Goal: Task Accomplishment & Management: Use online tool/utility

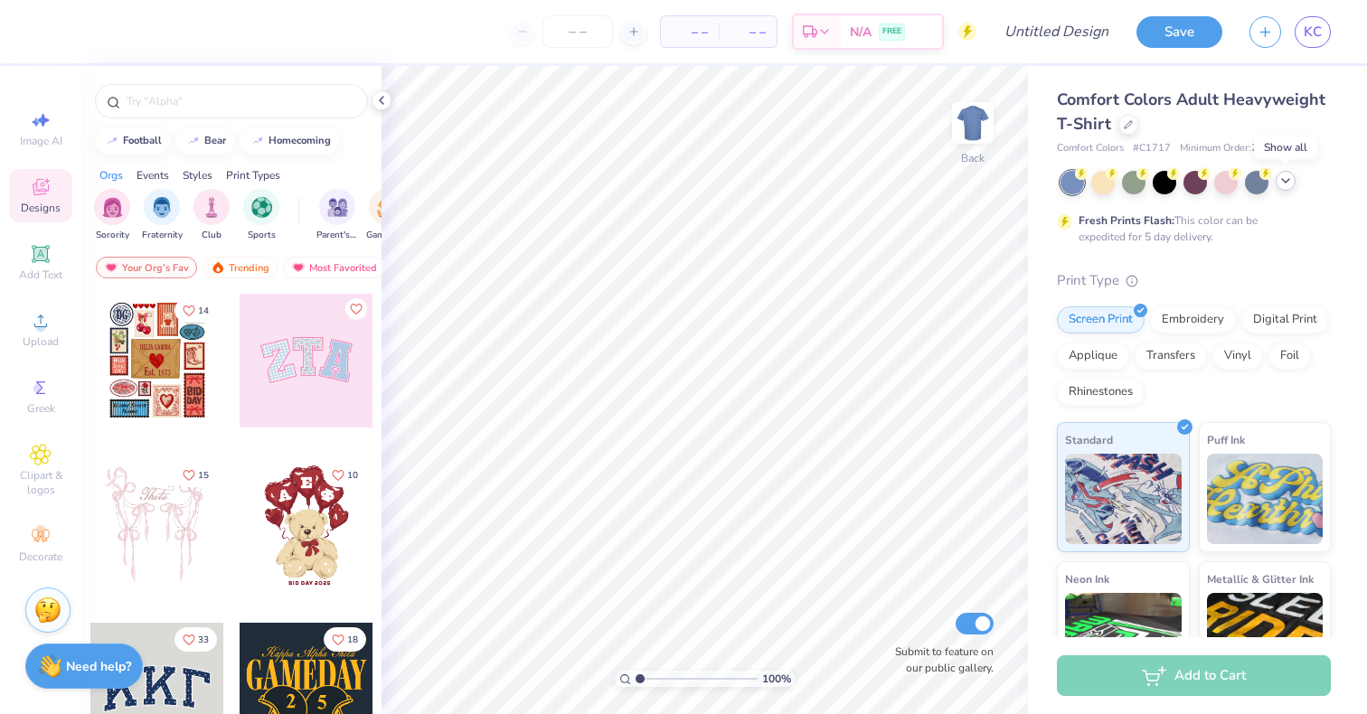
click at [1283, 183] on icon at bounding box center [1285, 181] width 14 height 14
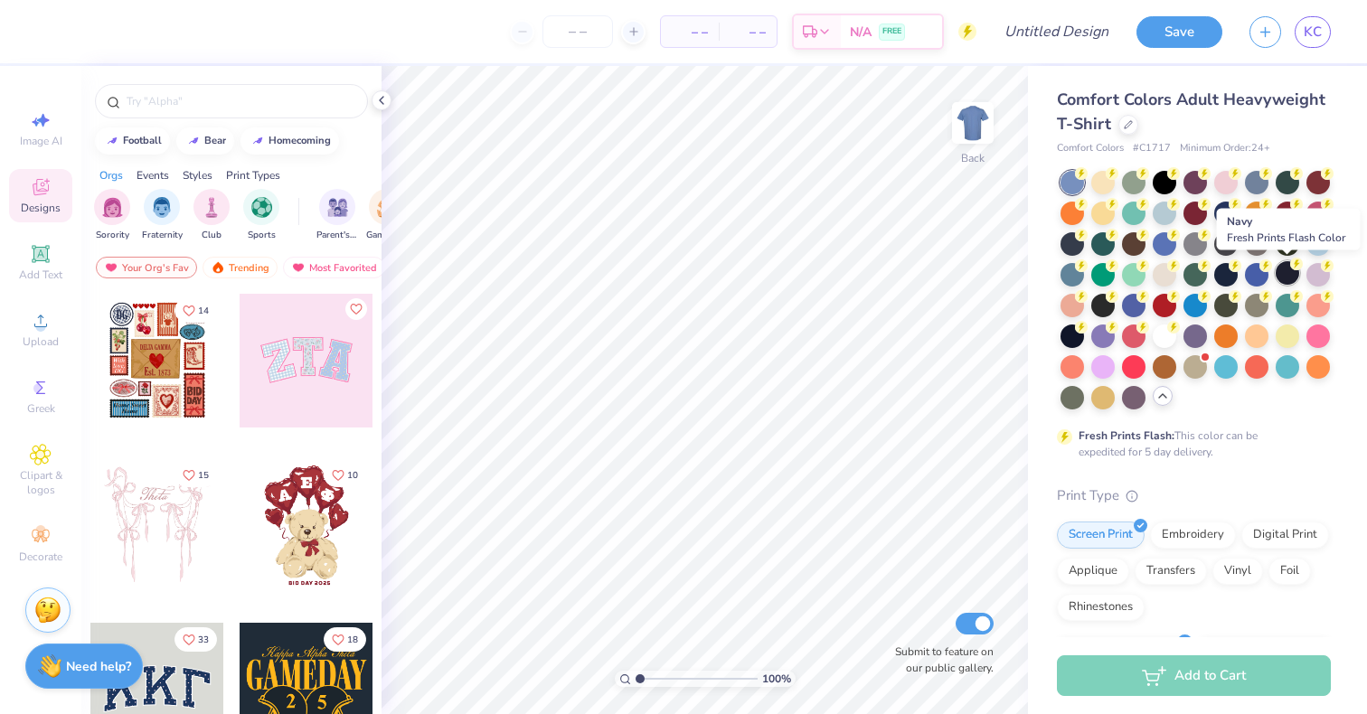
click at [1289, 268] on div at bounding box center [1287, 273] width 24 height 24
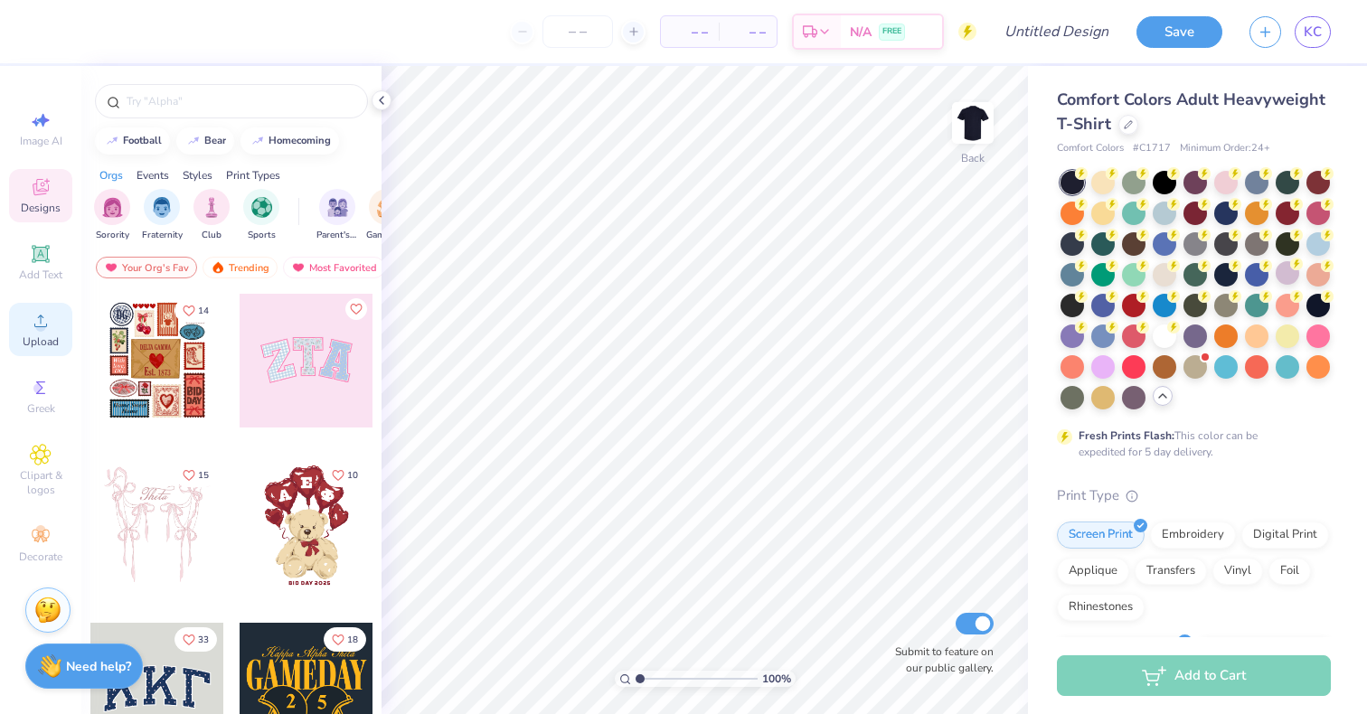
click at [33, 310] on icon at bounding box center [41, 321] width 22 height 22
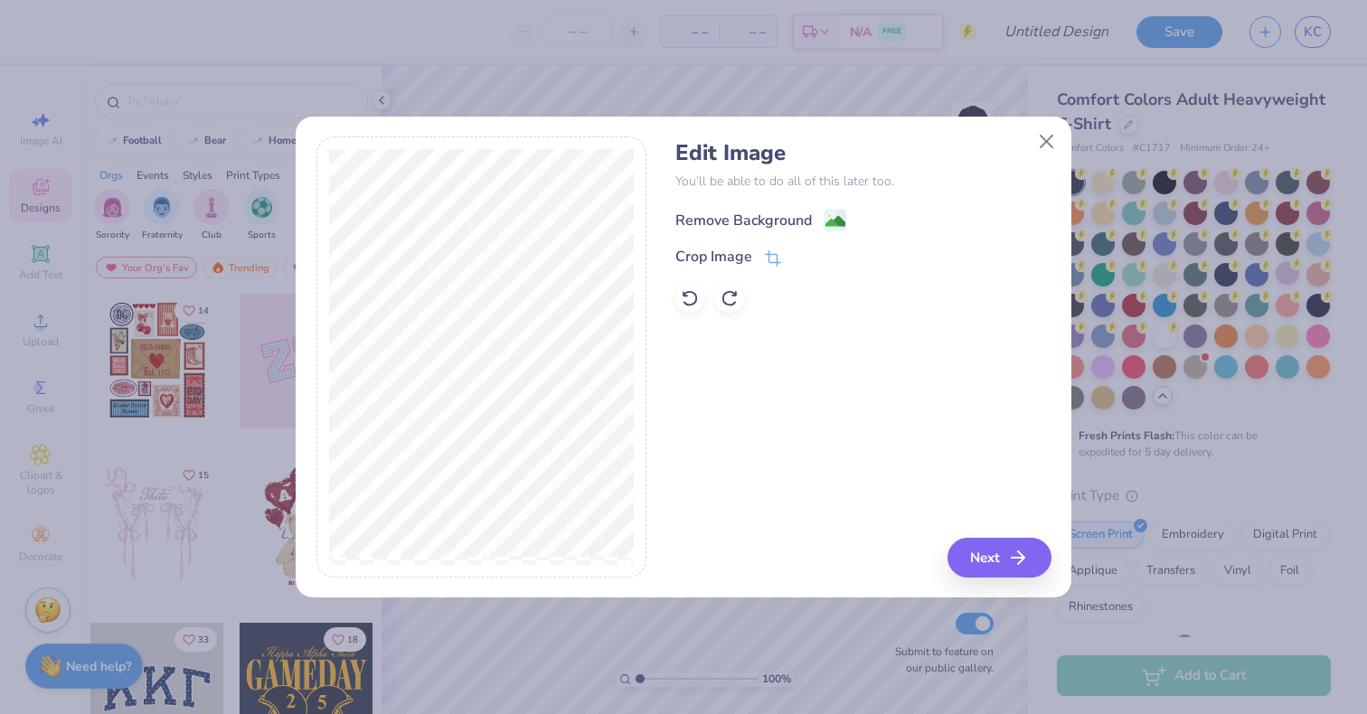
click at [824, 219] on icon at bounding box center [835, 221] width 22 height 22
click at [995, 553] on button "Next" at bounding box center [1002, 558] width 104 height 40
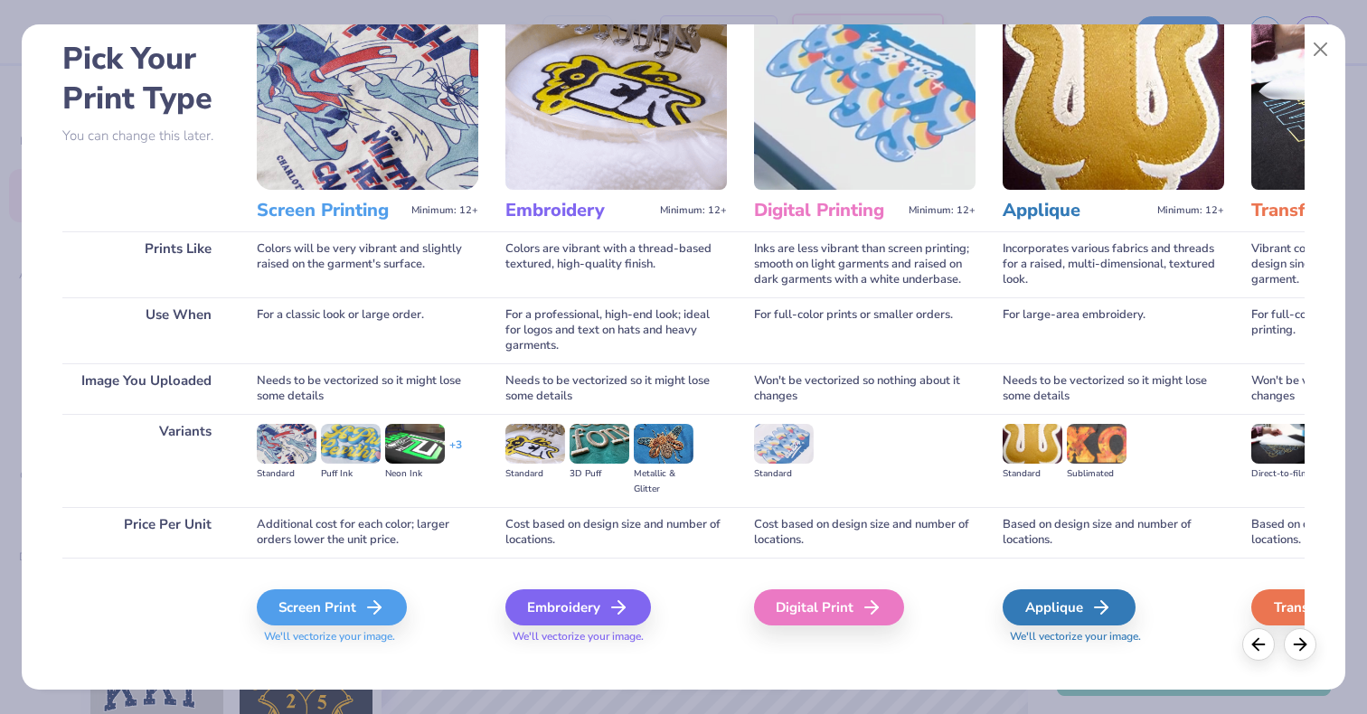
scroll to position [97, 0]
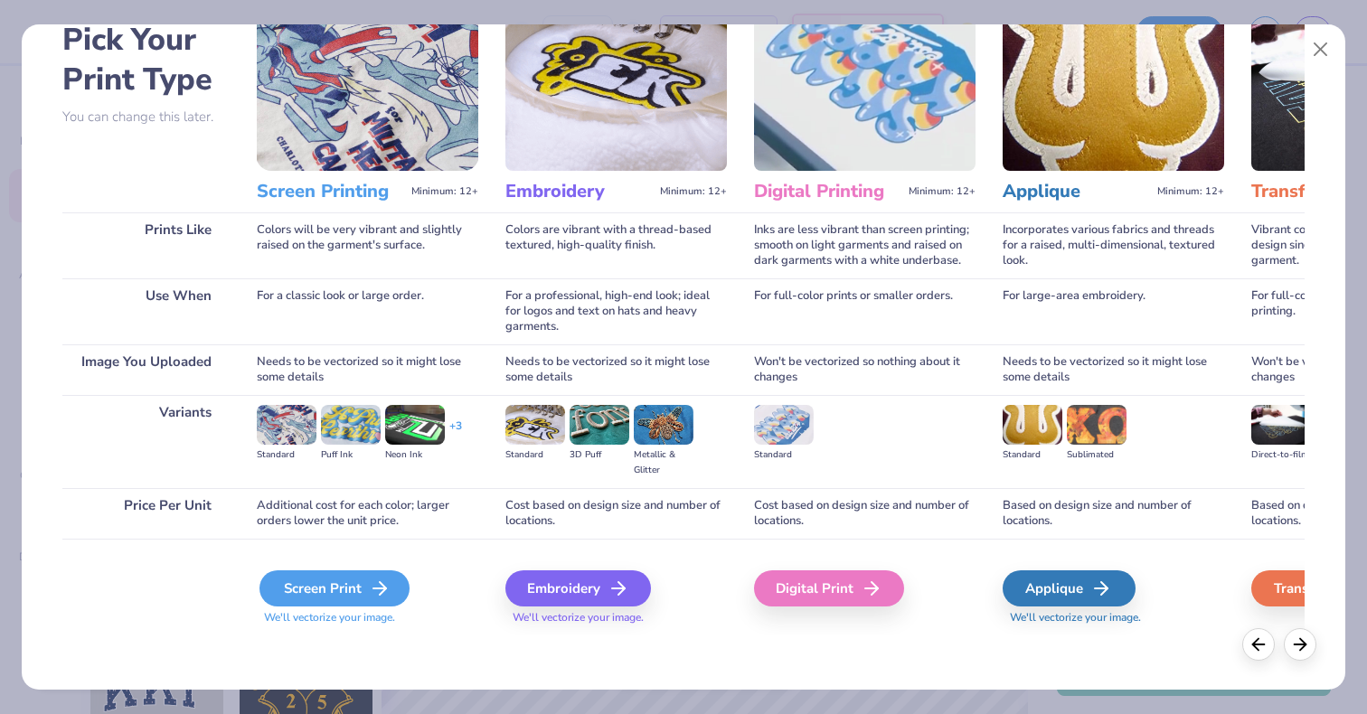
click at [309, 596] on div "Screen Print" at bounding box center [334, 588] width 150 height 36
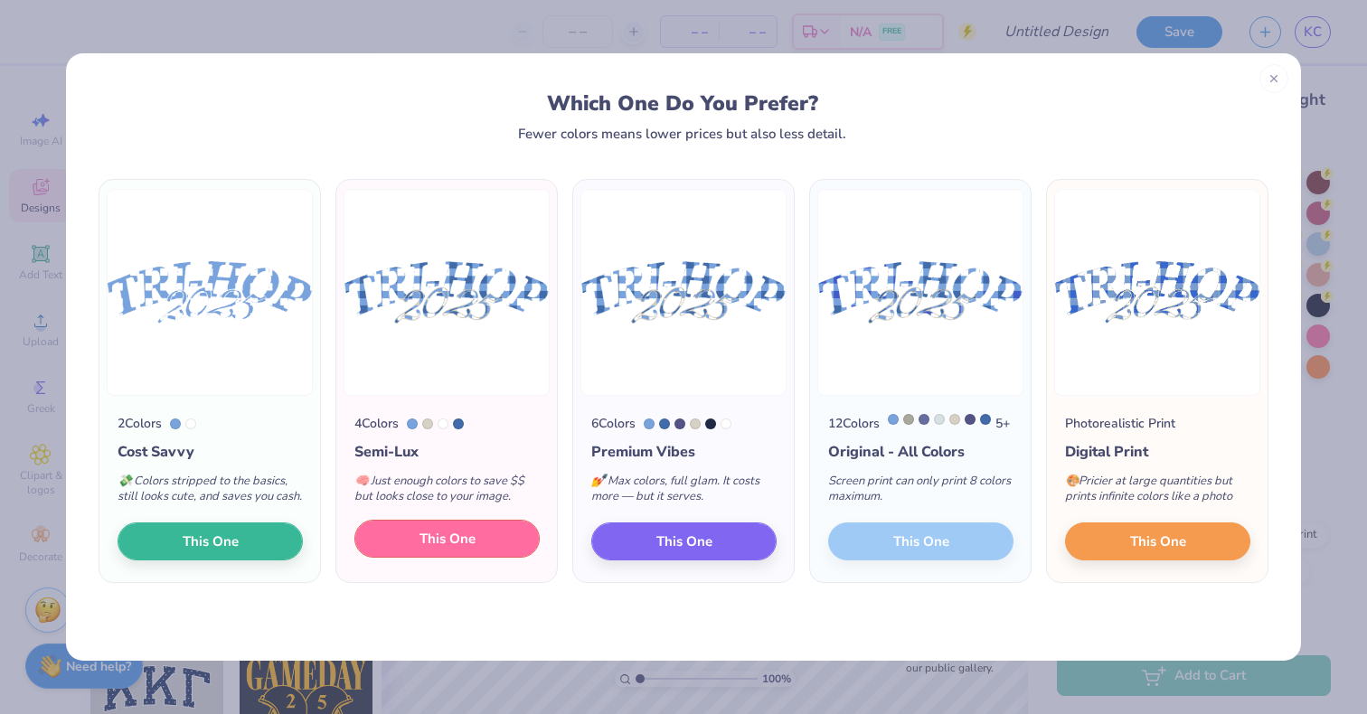
click at [393, 555] on button "This One" at bounding box center [446, 539] width 185 height 38
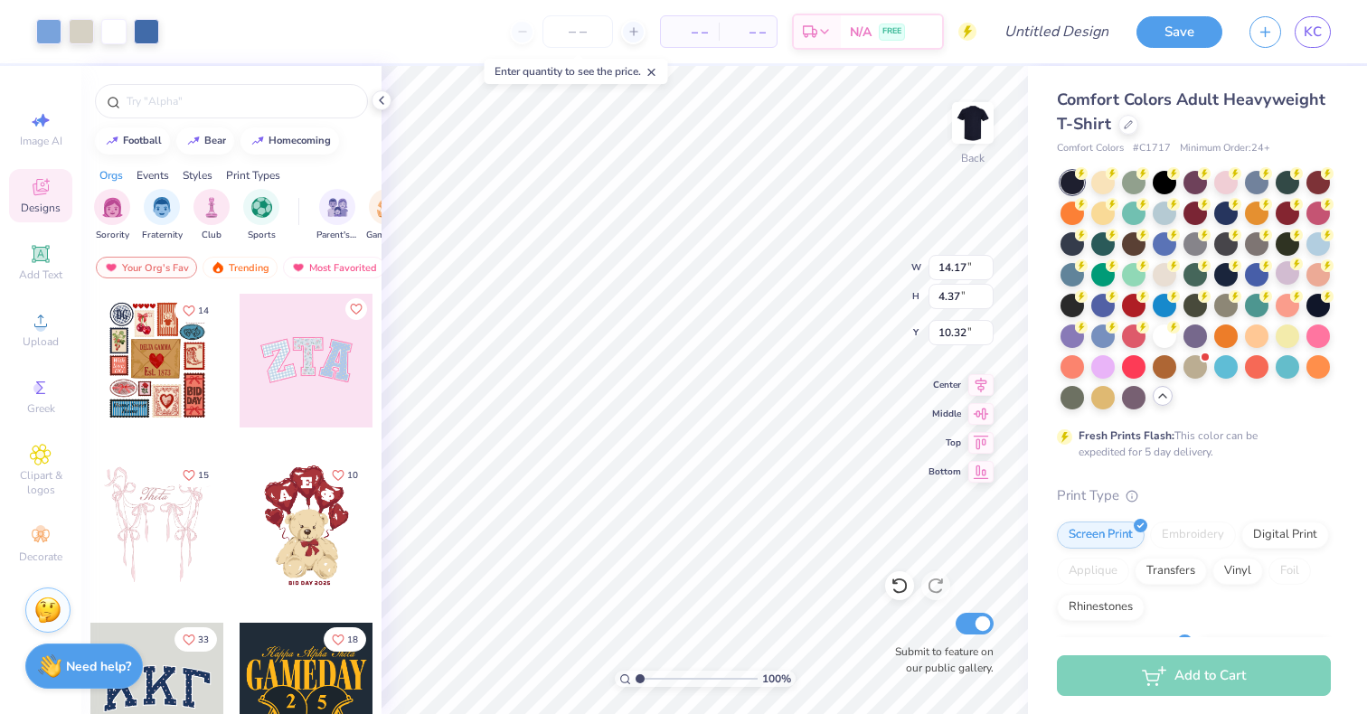
type input "7.23"
type input "2.23"
type input "12.45"
type input "3.09"
type input "0.95"
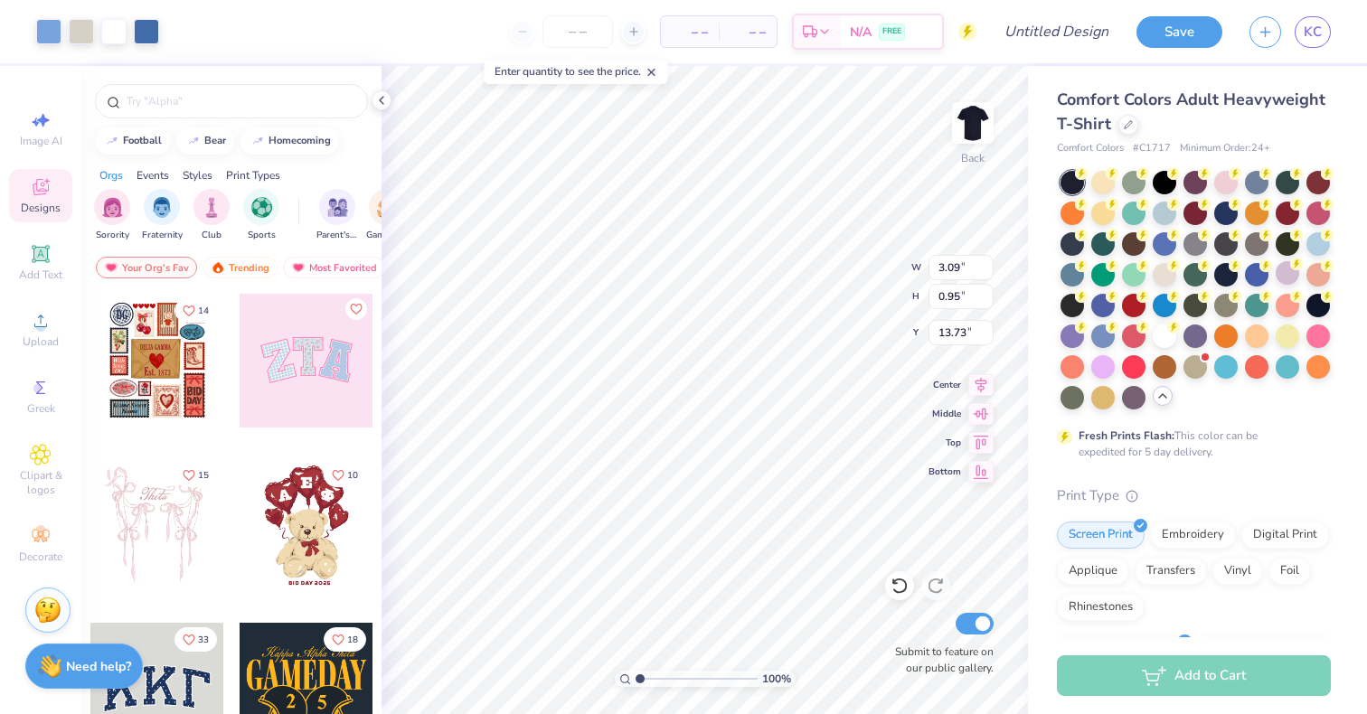
type input "2.52"
type input "4.16"
type input "1.28"
click at [77, 30] on div at bounding box center [81, 29] width 25 height 25
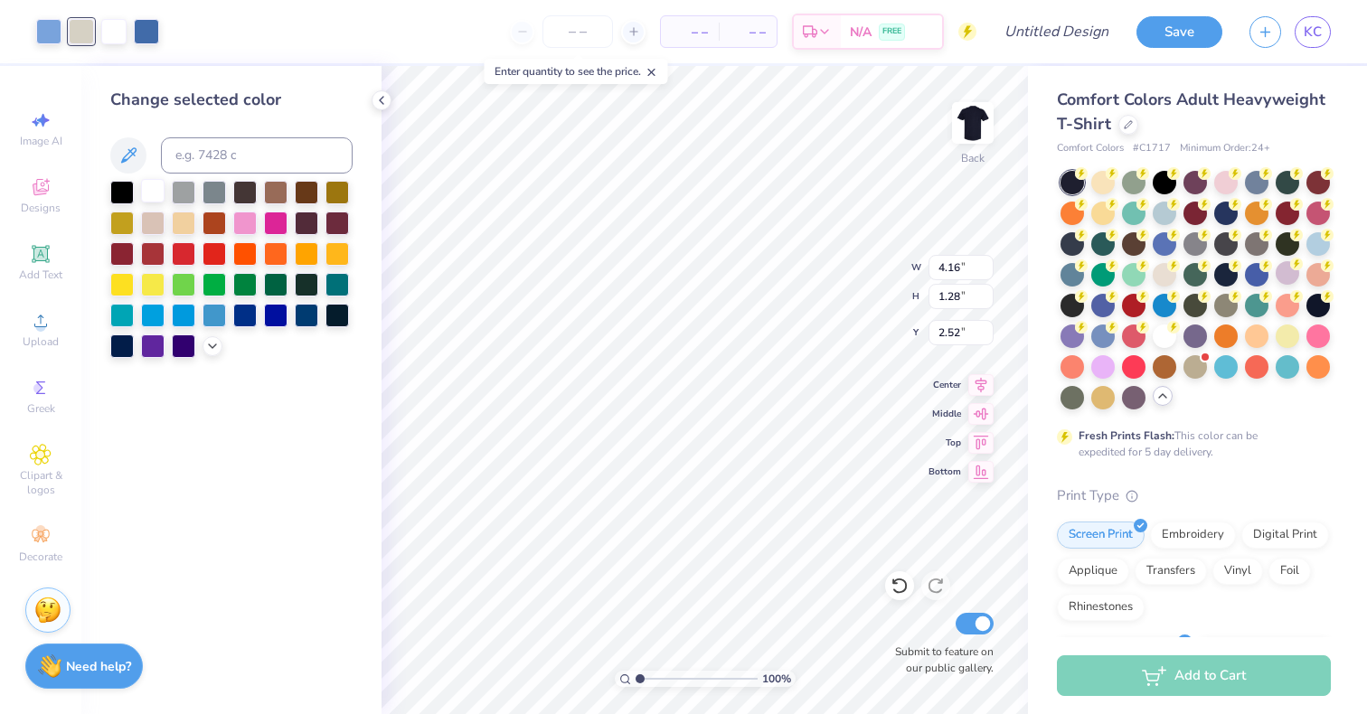
click at [149, 189] on div at bounding box center [153, 191] width 24 height 24
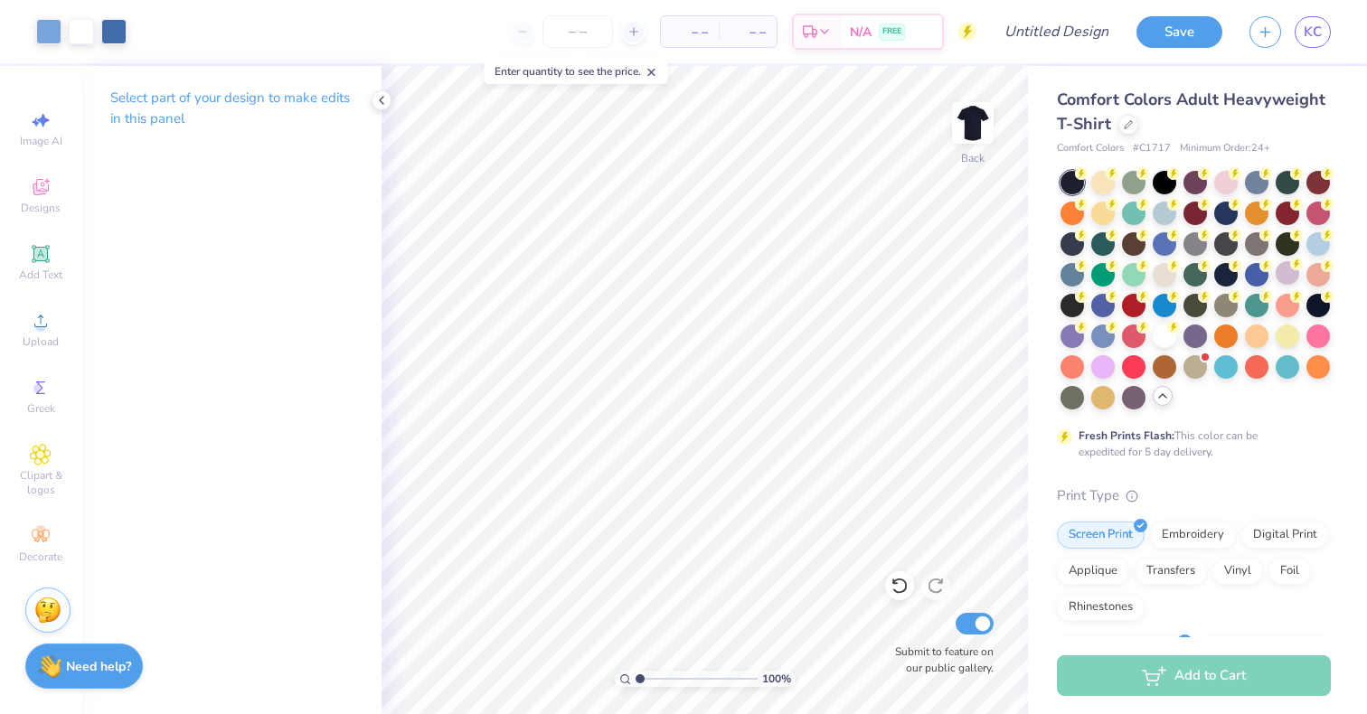
click at [638, 672] on input "range" at bounding box center [696, 679] width 122 height 16
drag, startPoint x: 639, startPoint y: 681, endPoint x: 650, endPoint y: 680, distance: 10.9
click at [650, 680] on input "range" at bounding box center [696, 679] width 122 height 16
drag, startPoint x: 649, startPoint y: 678, endPoint x: 641, endPoint y: 672, distance: 9.8
type input "1.16"
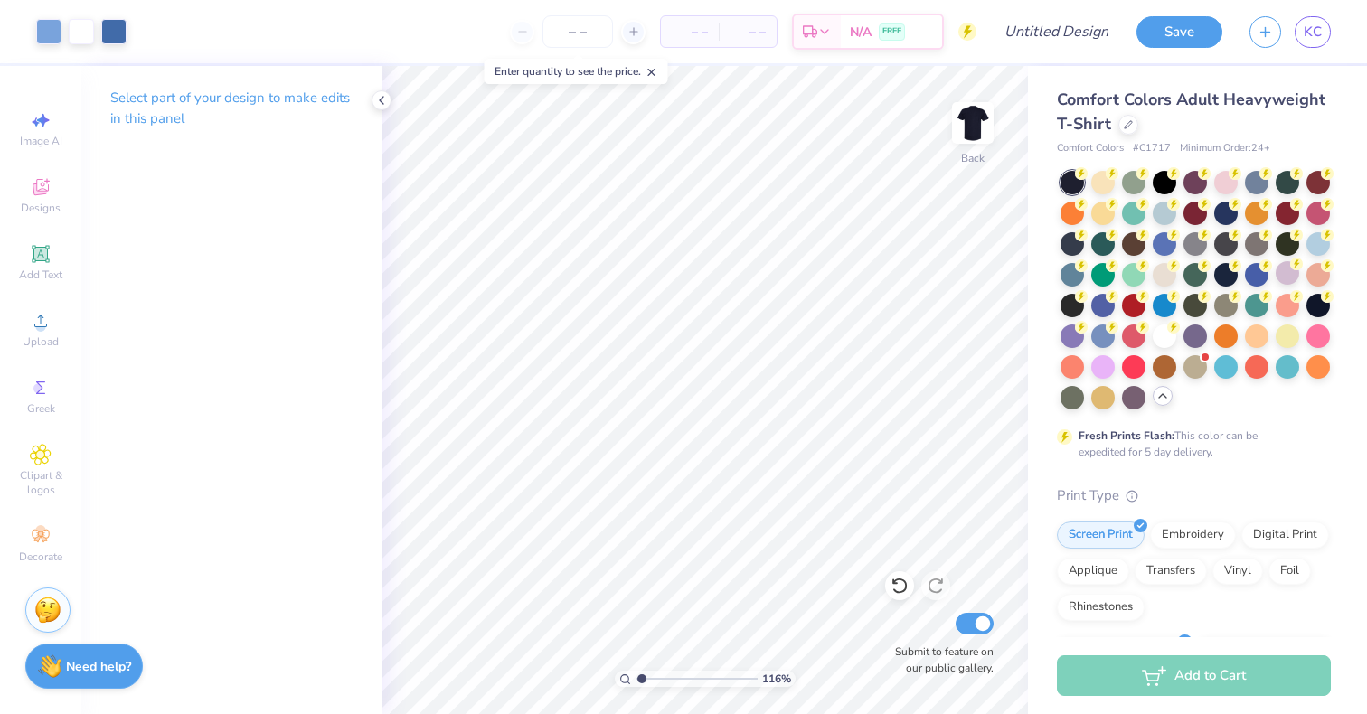
click at [641, 672] on input "range" at bounding box center [696, 679] width 122 height 16
type input "3.00"
click at [646, 679] on input "range" at bounding box center [696, 679] width 122 height 16
click at [1165, 333] on div at bounding box center [1164, 335] width 24 height 24
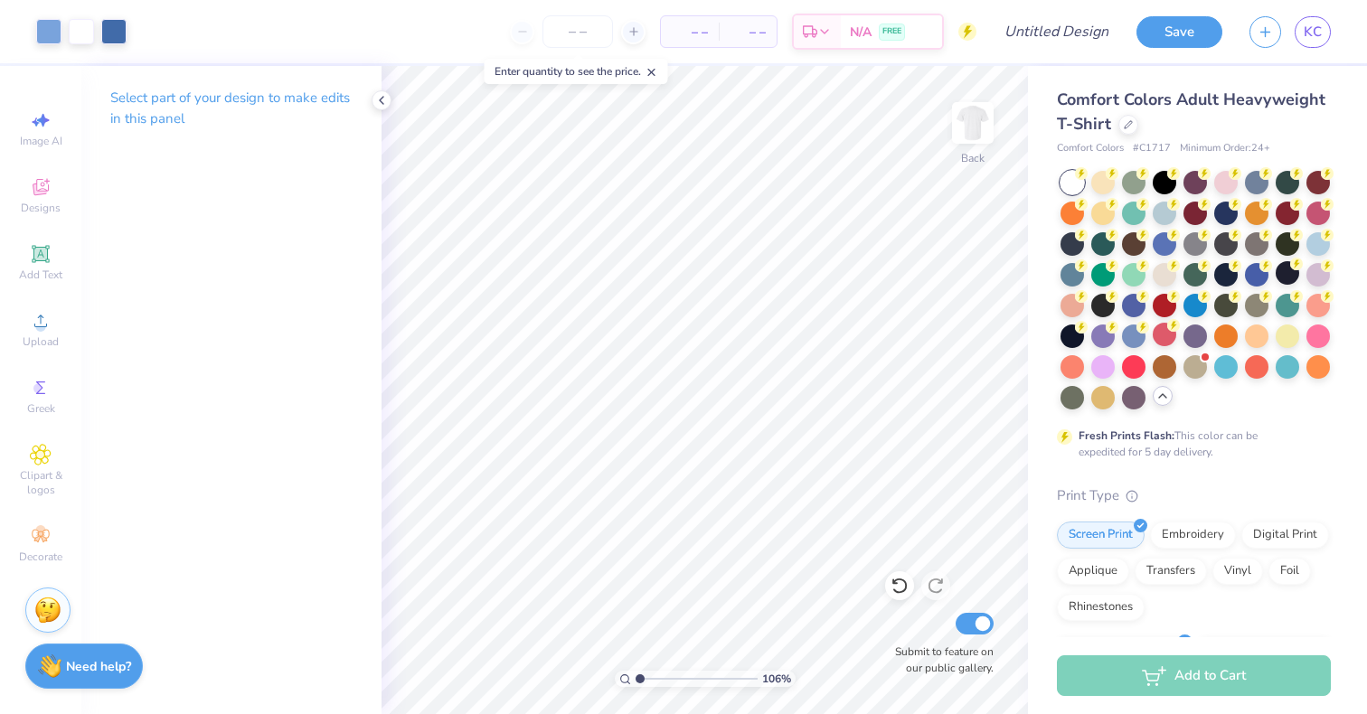
click at [639, 681] on input "range" at bounding box center [696, 679] width 122 height 16
type input "1"
click at [635, 680] on input "range" at bounding box center [696, 679] width 122 height 16
click at [1139, 308] on div at bounding box center [1134, 304] width 24 height 24
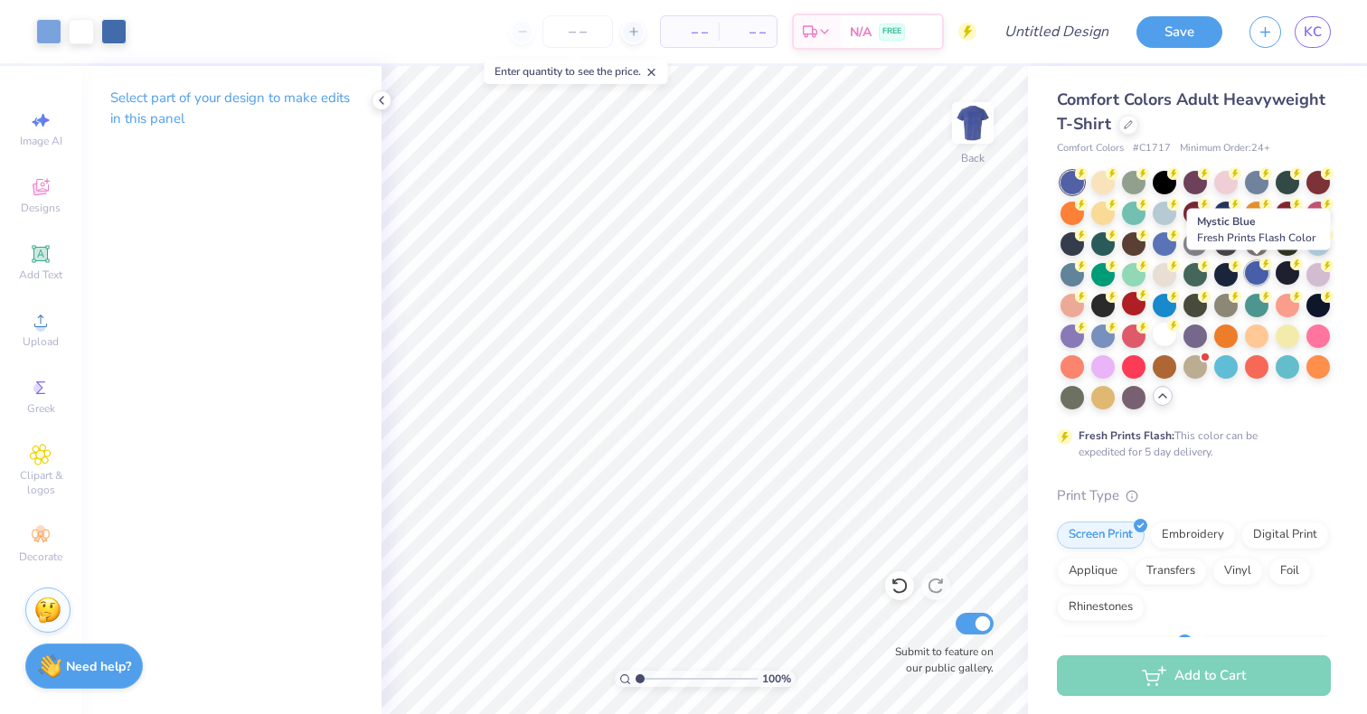
click at [1254, 273] on div at bounding box center [1257, 273] width 24 height 24
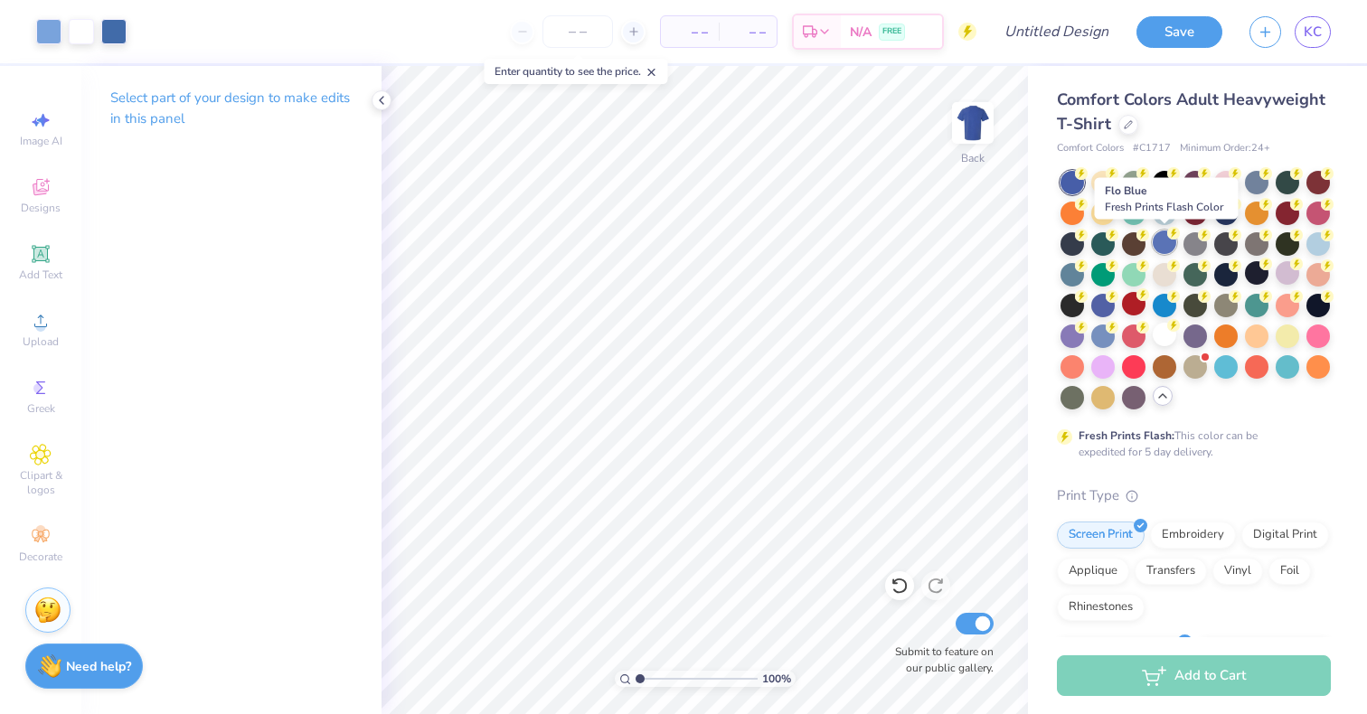
click at [1161, 248] on div at bounding box center [1164, 242] width 24 height 24
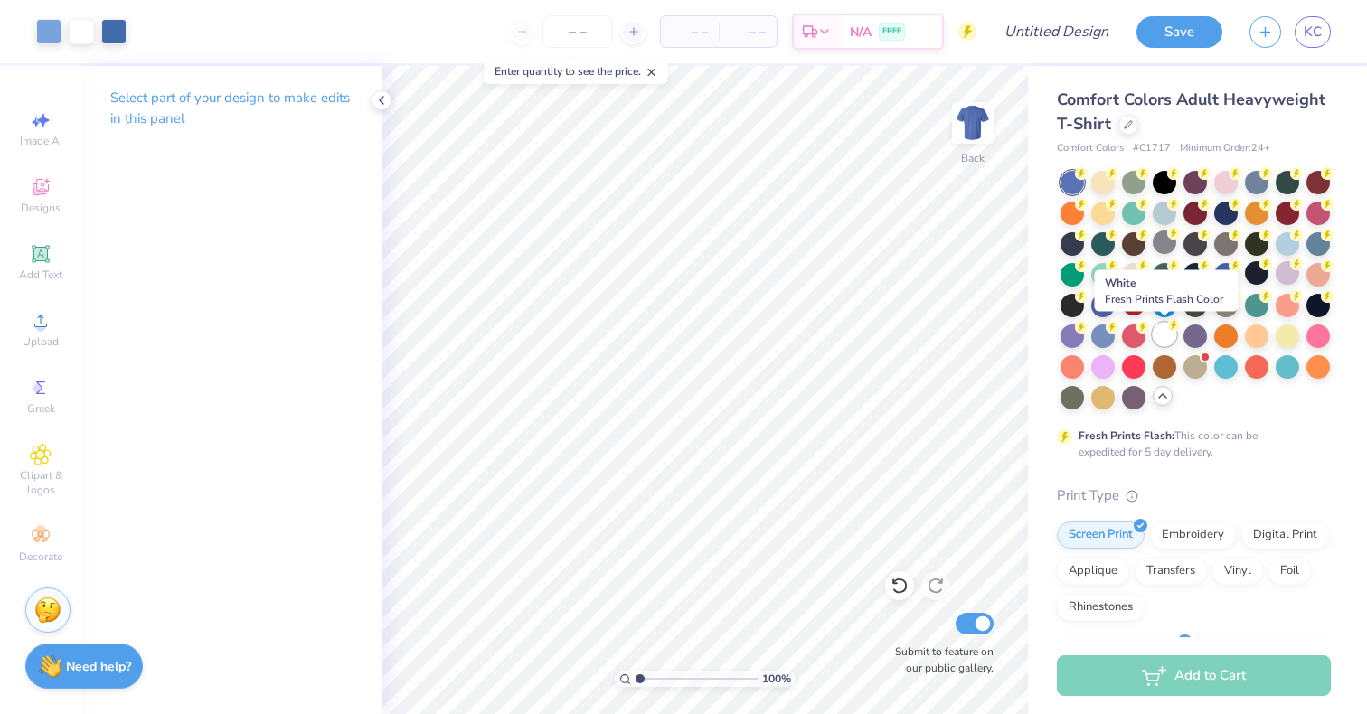
click at [1170, 335] on div at bounding box center [1164, 335] width 24 height 24
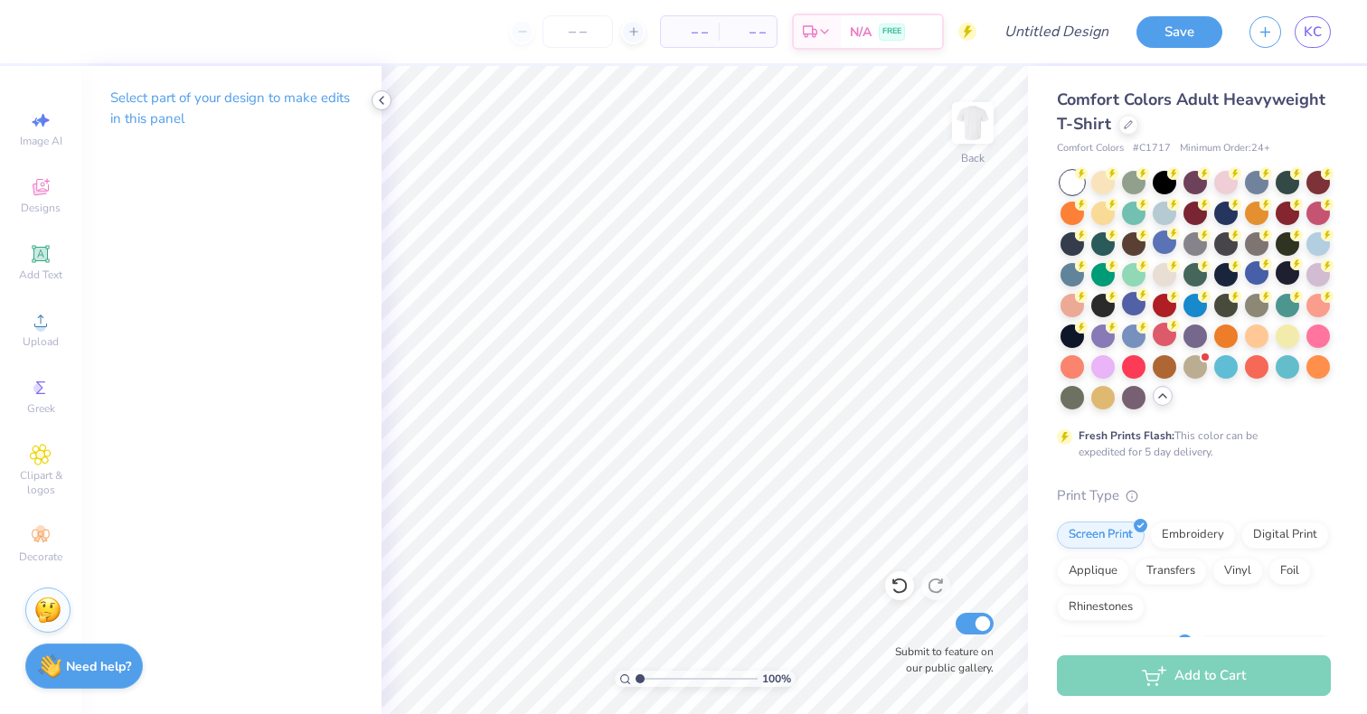
click at [381, 94] on icon at bounding box center [381, 100] width 14 height 14
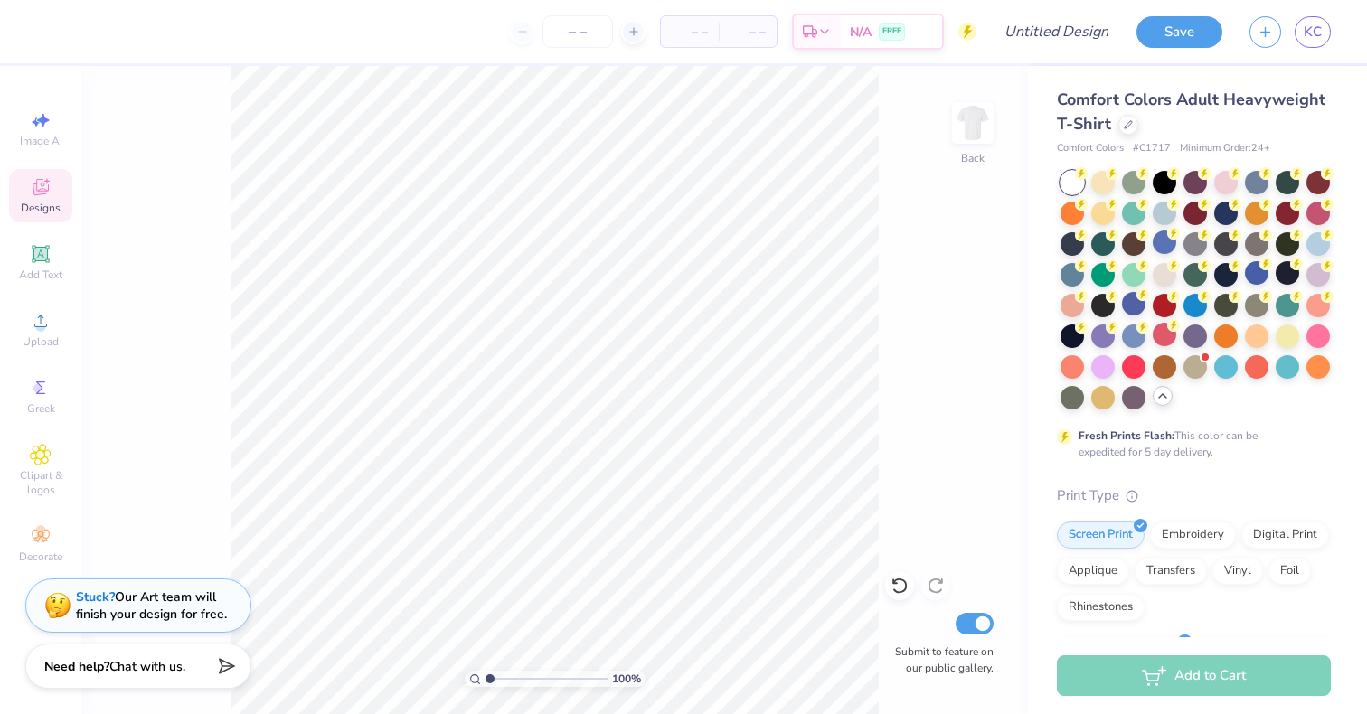
click at [42, 196] on icon at bounding box center [41, 187] width 22 height 22
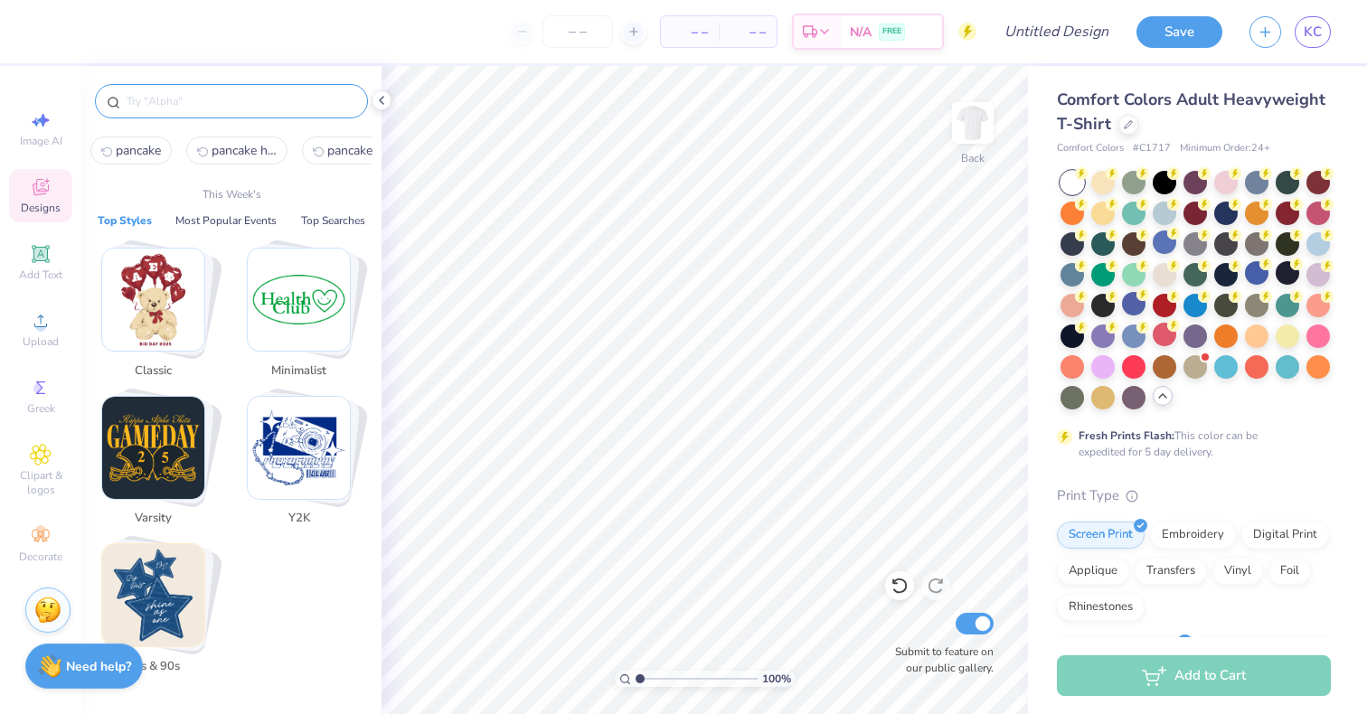
click at [190, 108] on input "text" at bounding box center [240, 101] width 231 height 18
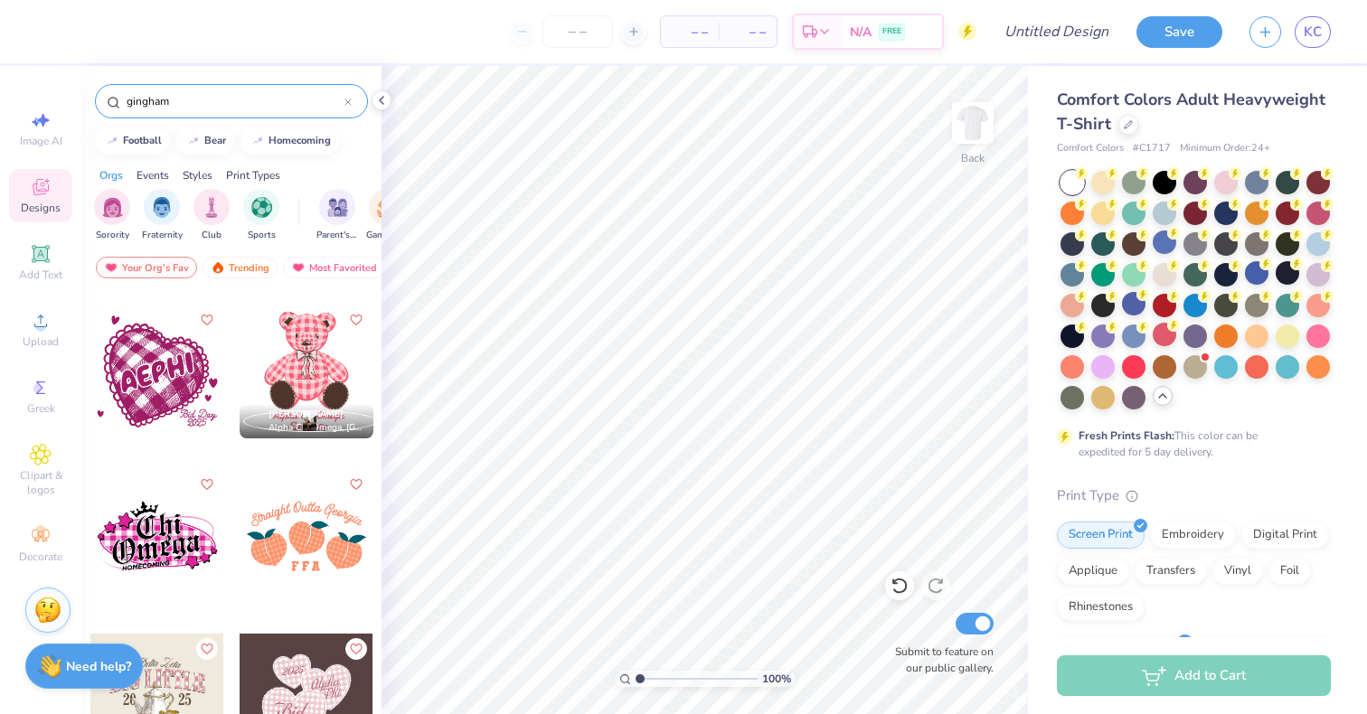
scroll to position [1156, 0]
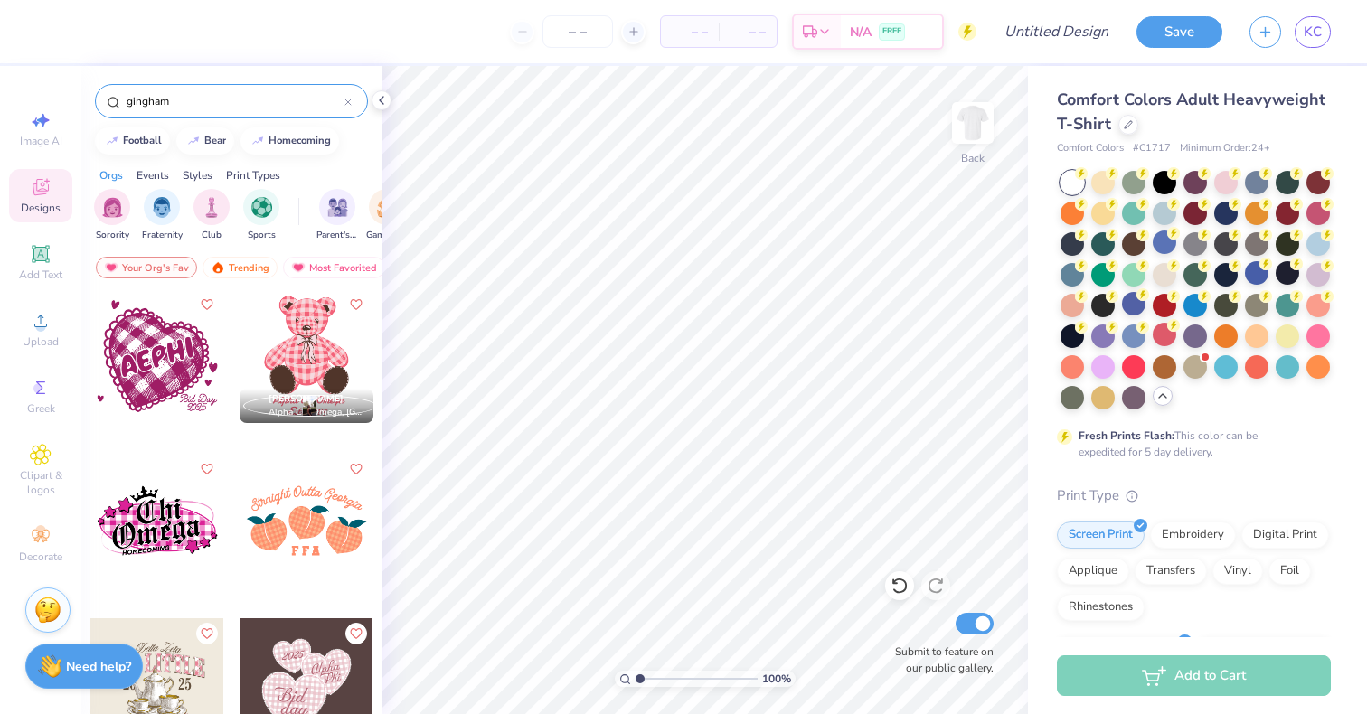
type input "gingham"
click at [351, 153] on div "football bear homecoming" at bounding box center [231, 140] width 300 height 27
